Goal: Transaction & Acquisition: Purchase product/service

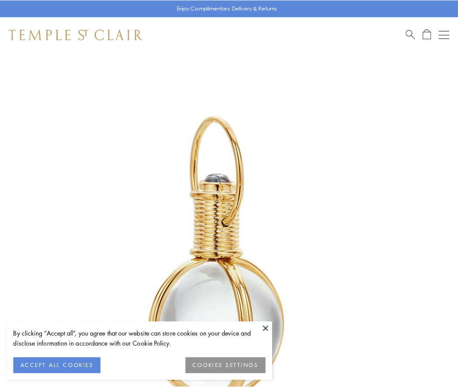
scroll to position [228, 0]
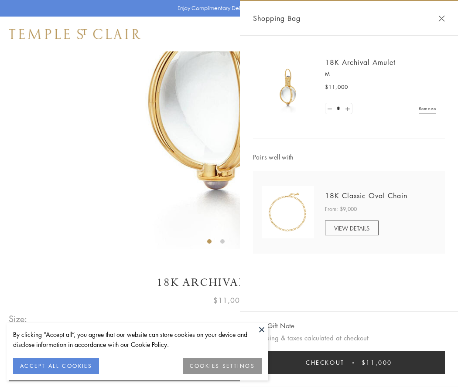
click at [349, 363] on button "Checkout $11,000" at bounding box center [349, 362] width 192 height 23
